Goal: Find specific page/section: Find specific page/section

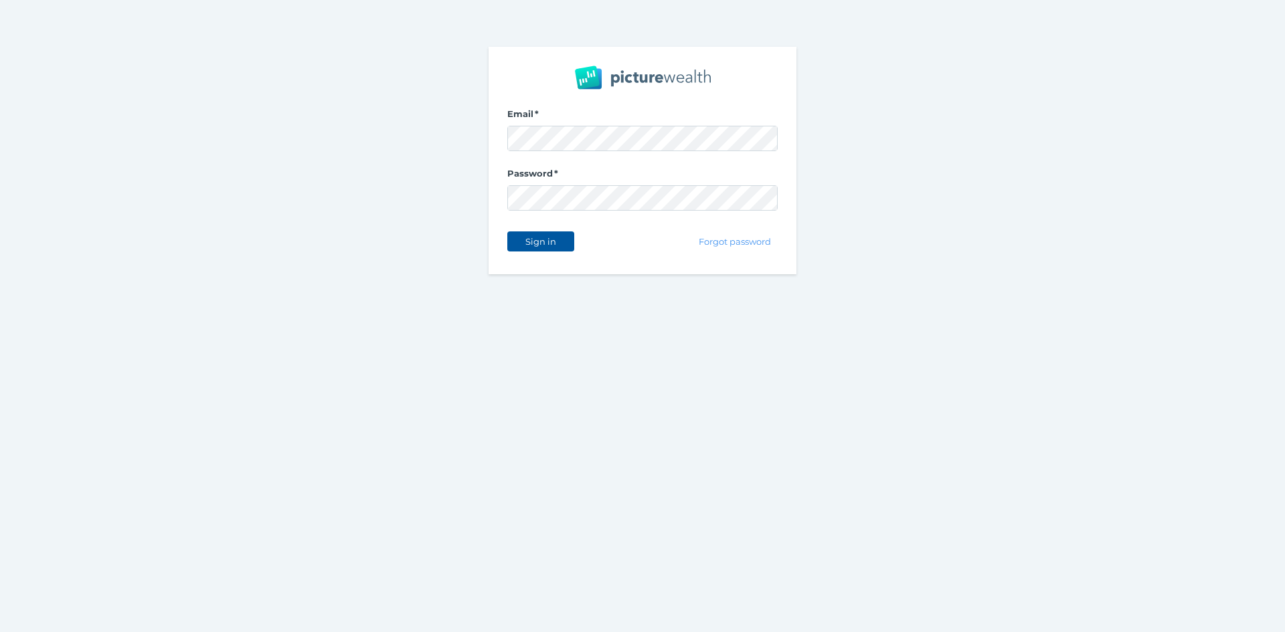
click at [548, 240] on span "Sign in" at bounding box center [540, 241] width 42 height 11
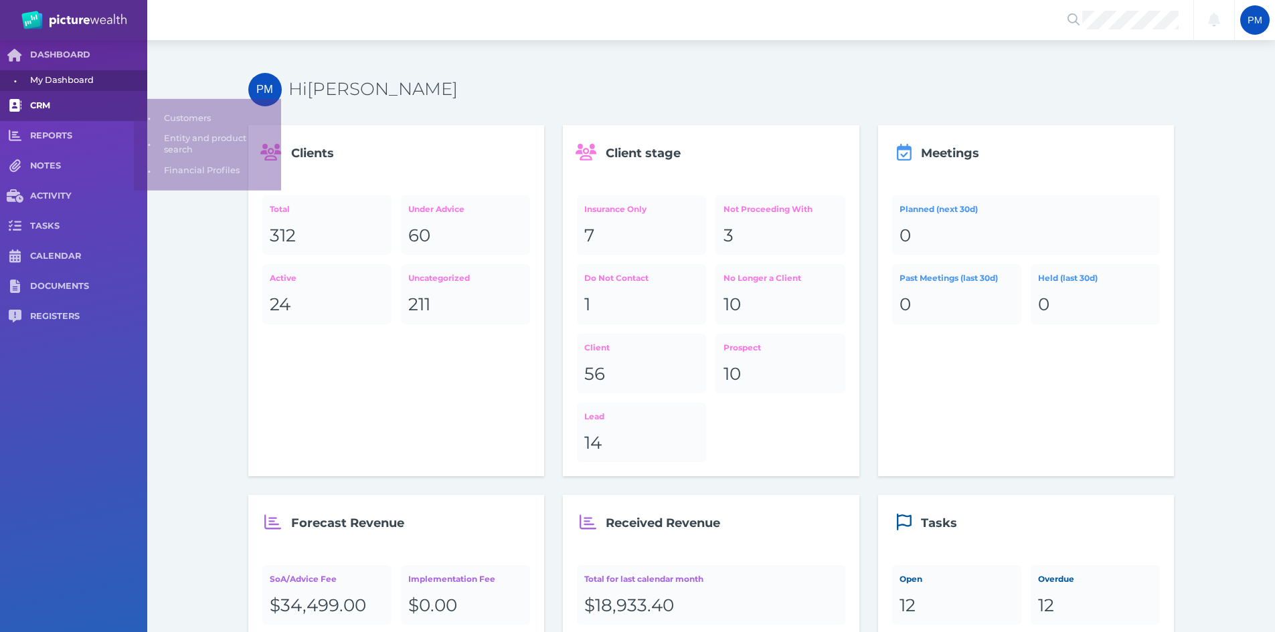
click at [51, 102] on span "CRM" at bounding box center [88, 105] width 117 height 11
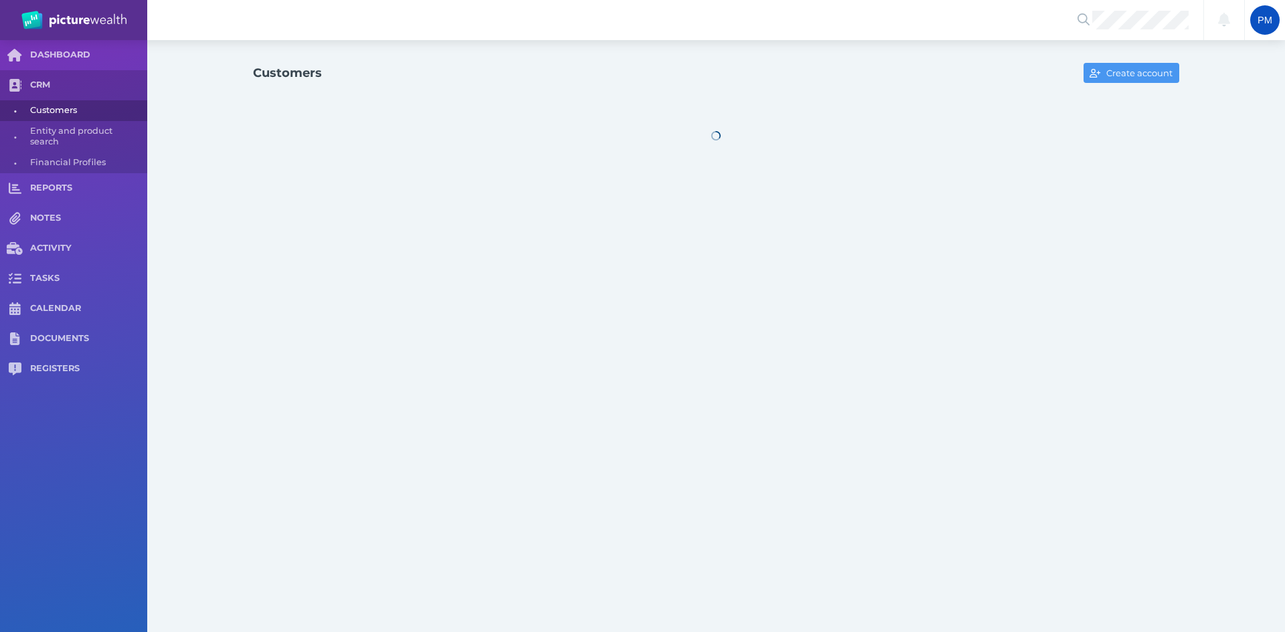
select select "25"
